Goal: Navigation & Orientation: Find specific page/section

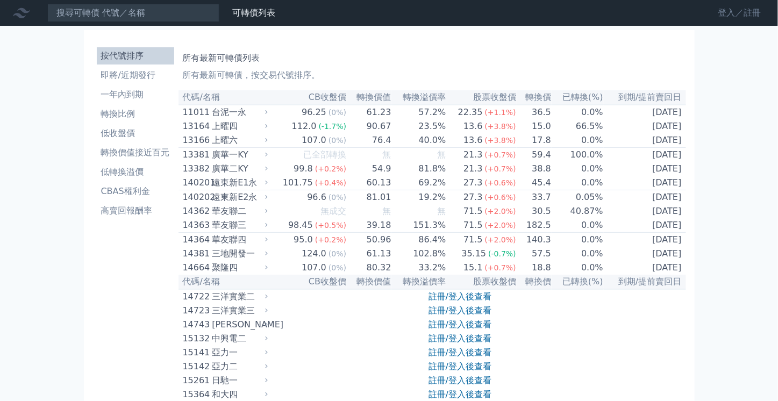
click at [730, 11] on link "登入／註冊" at bounding box center [739, 12] width 60 height 17
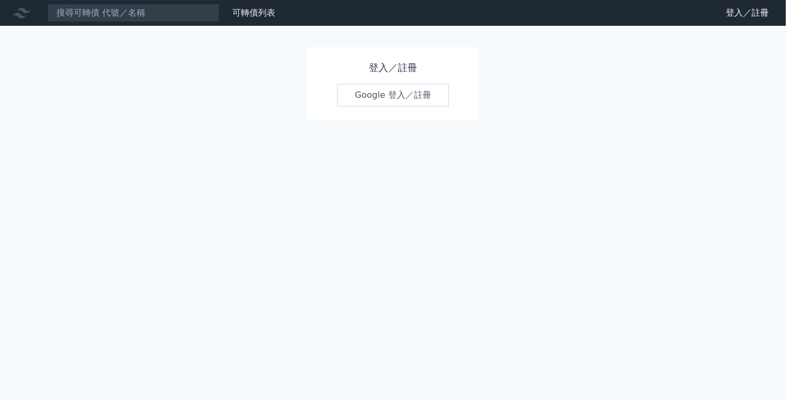
click at [421, 91] on link "Google 登入／註冊" at bounding box center [393, 95] width 112 height 23
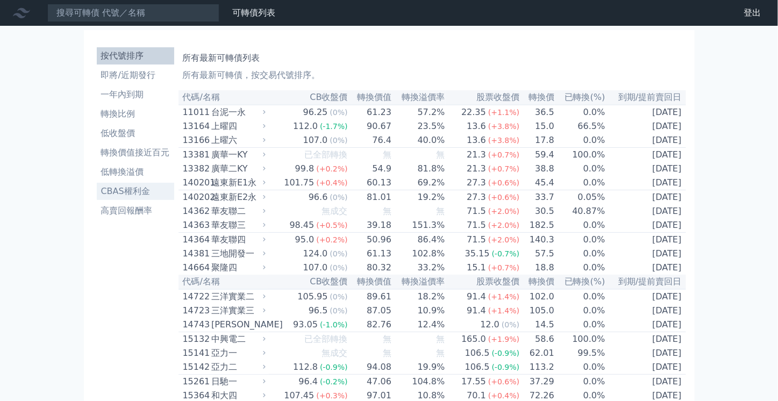
click at [139, 193] on li "CBAS權利金" at bounding box center [135, 191] width 77 height 13
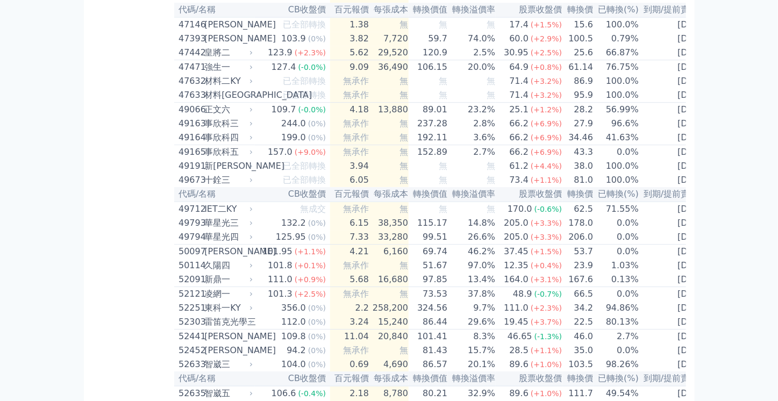
scroll to position [3388, 0]
